Goal: Navigation & Orientation: Find specific page/section

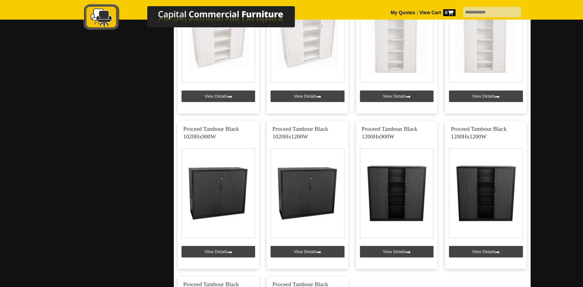
scroll to position [462, 0]
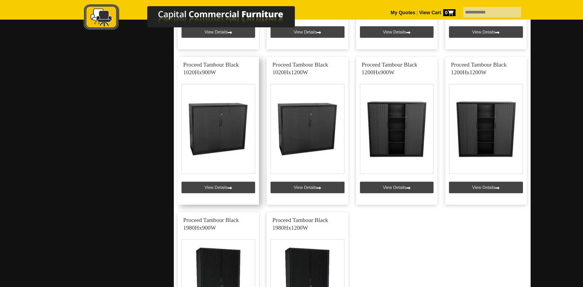
click at [218, 123] on link at bounding box center [219, 131] width 82 height 148
